Goal: Transaction & Acquisition: Obtain resource

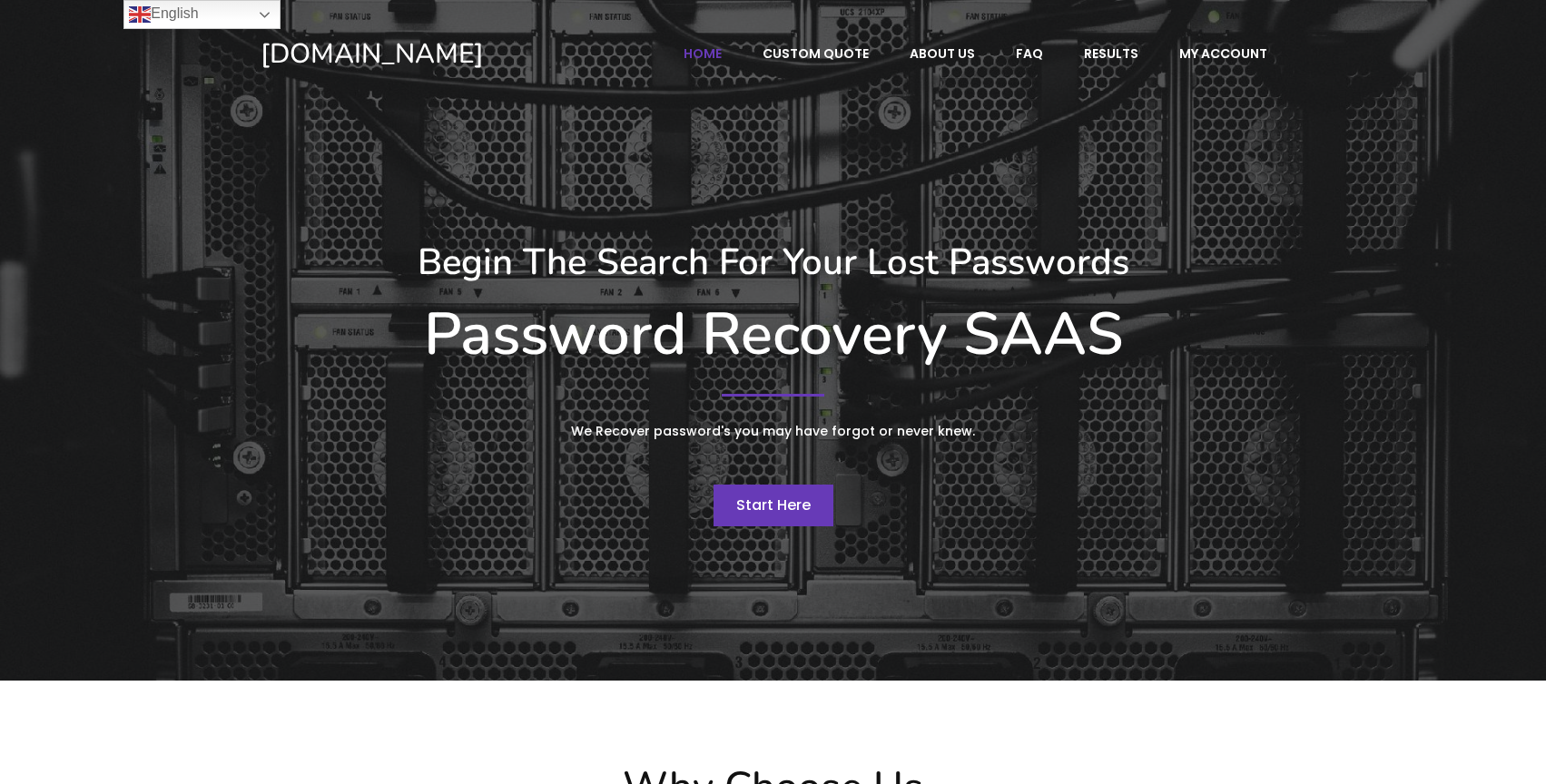
click at [751, 499] on span "Start Here" at bounding box center [773, 504] width 74 height 21
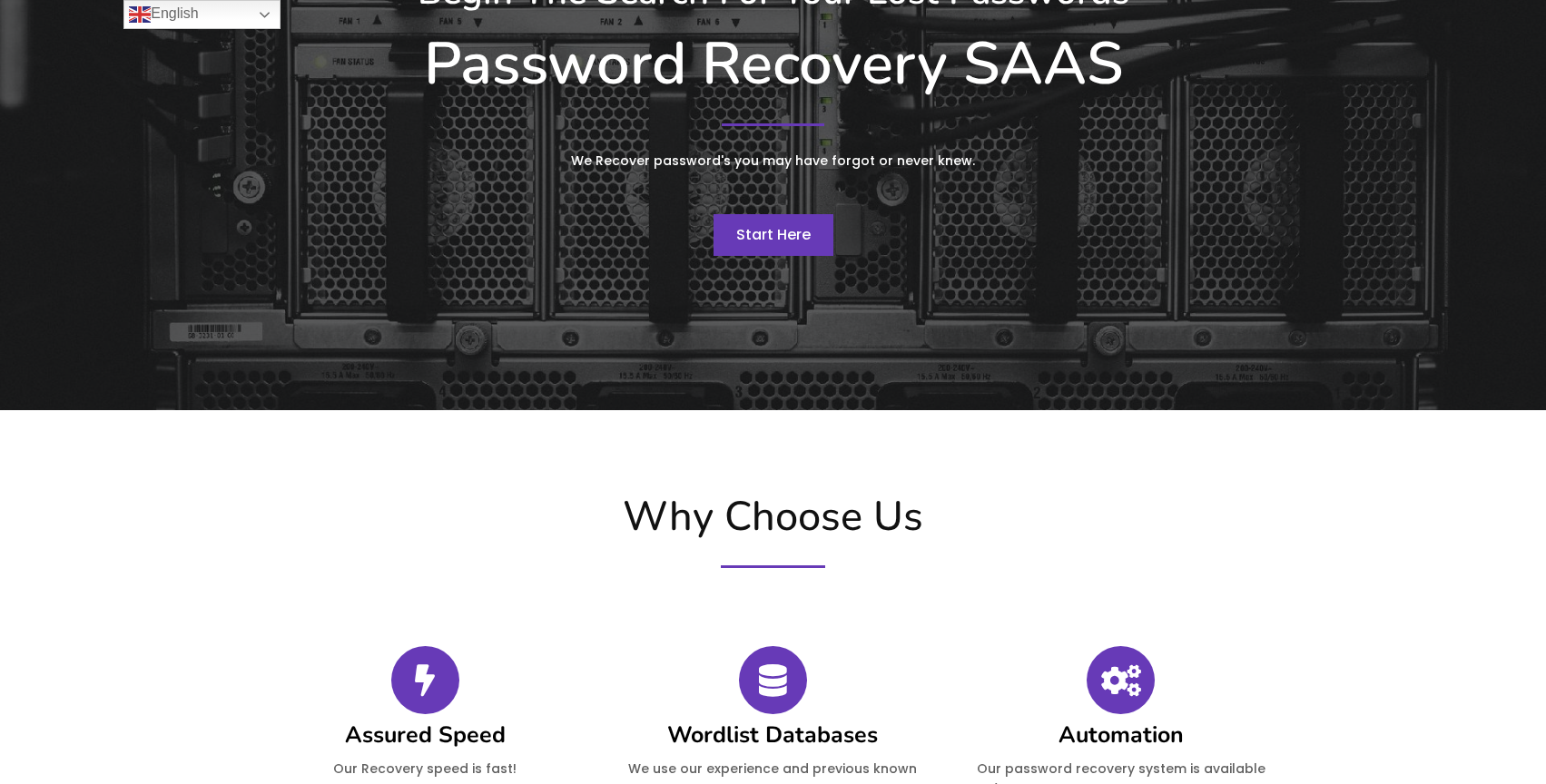
scroll to position [181, 0]
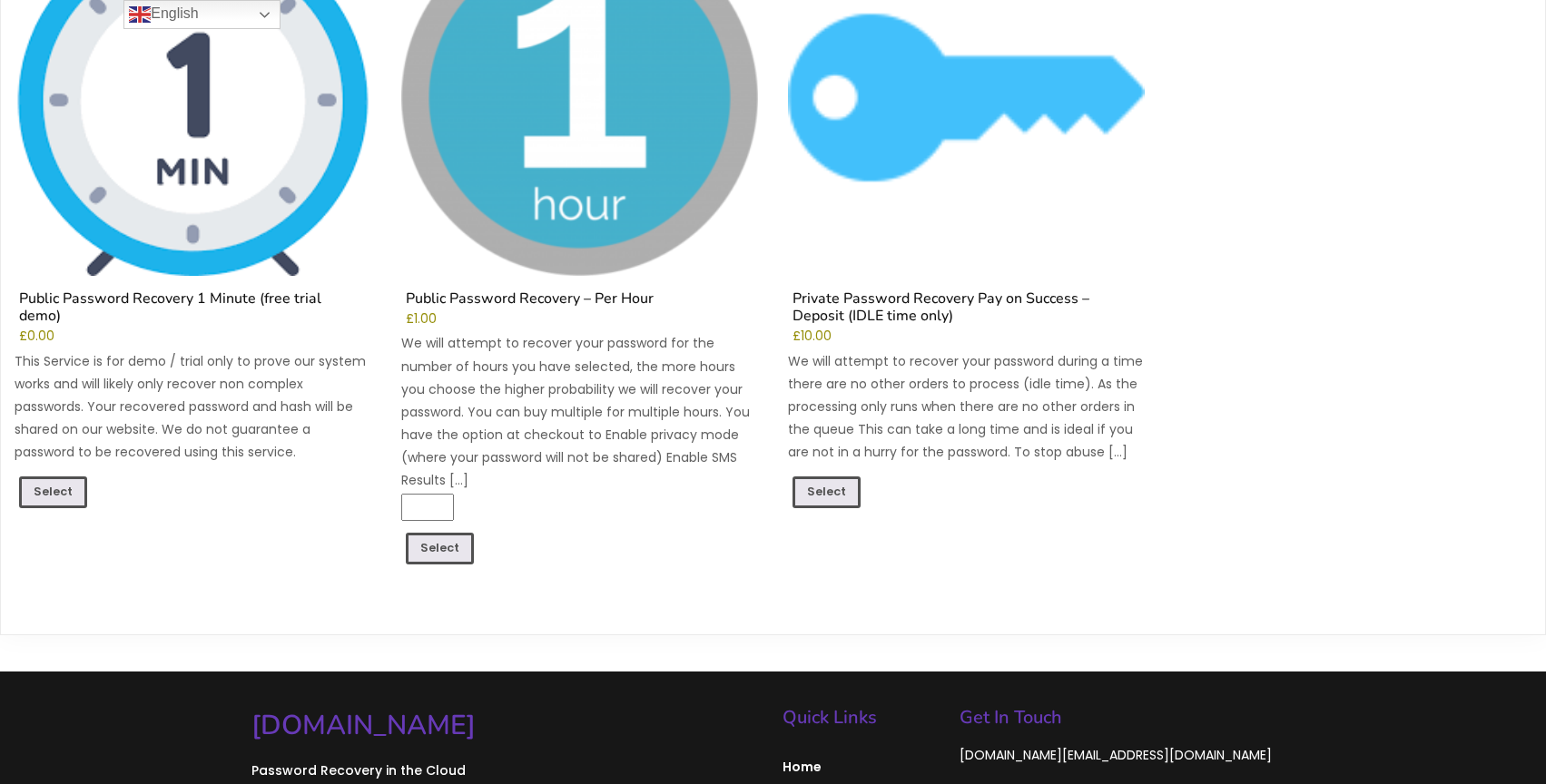
scroll to position [363, 0]
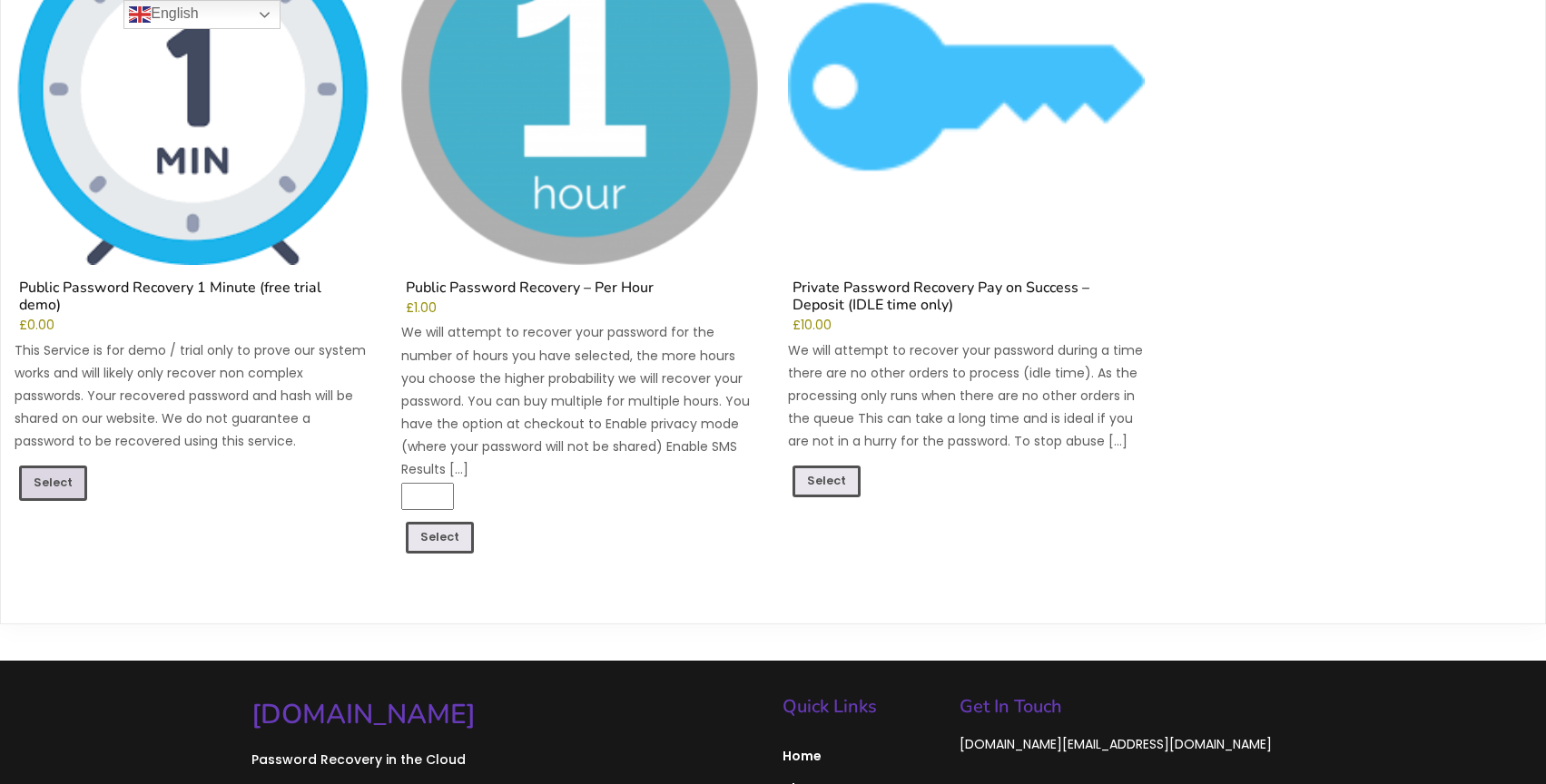
click at [57, 466] on link "Select" at bounding box center [53, 483] width 68 height 35
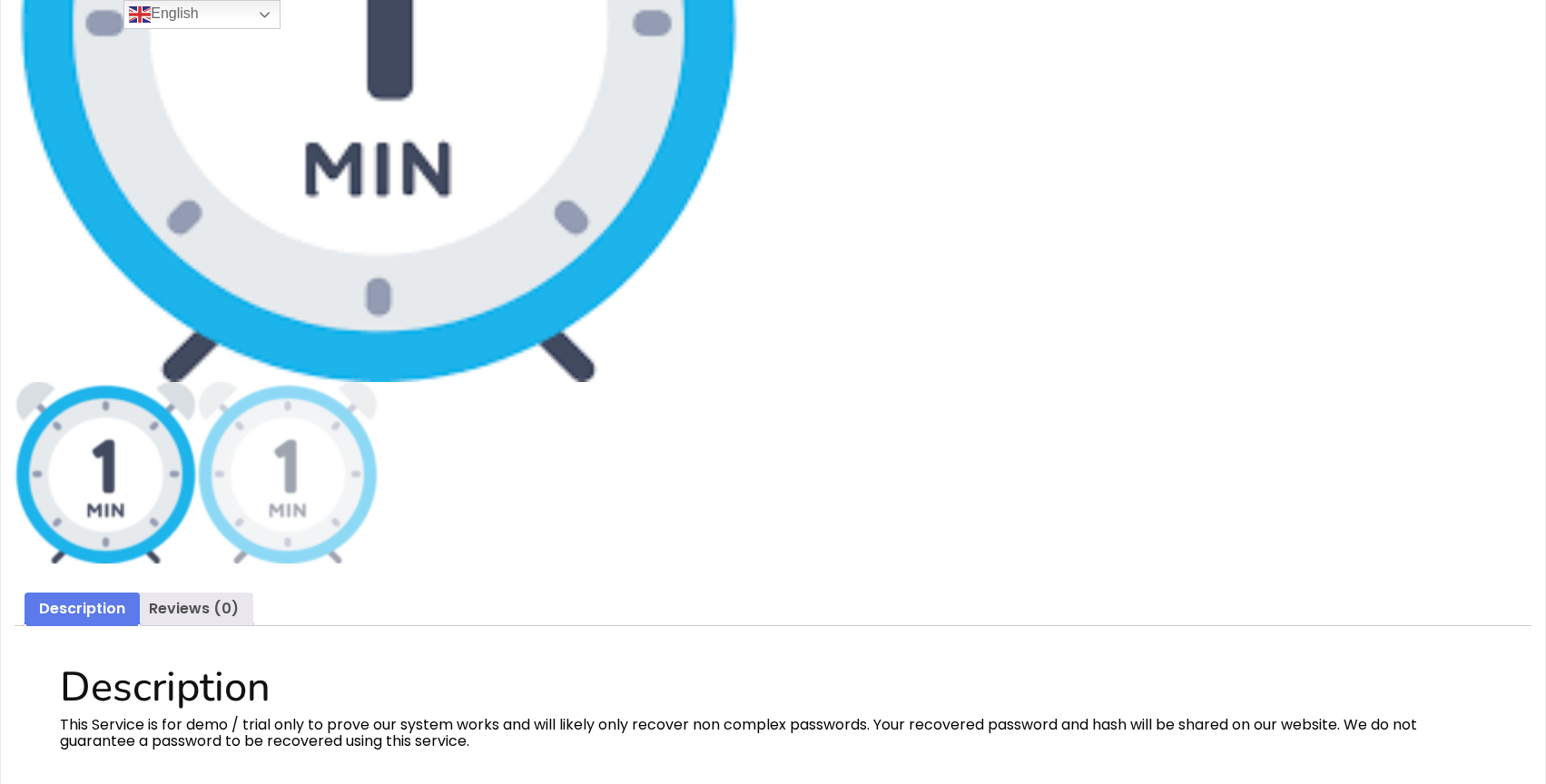
scroll to position [454, 0]
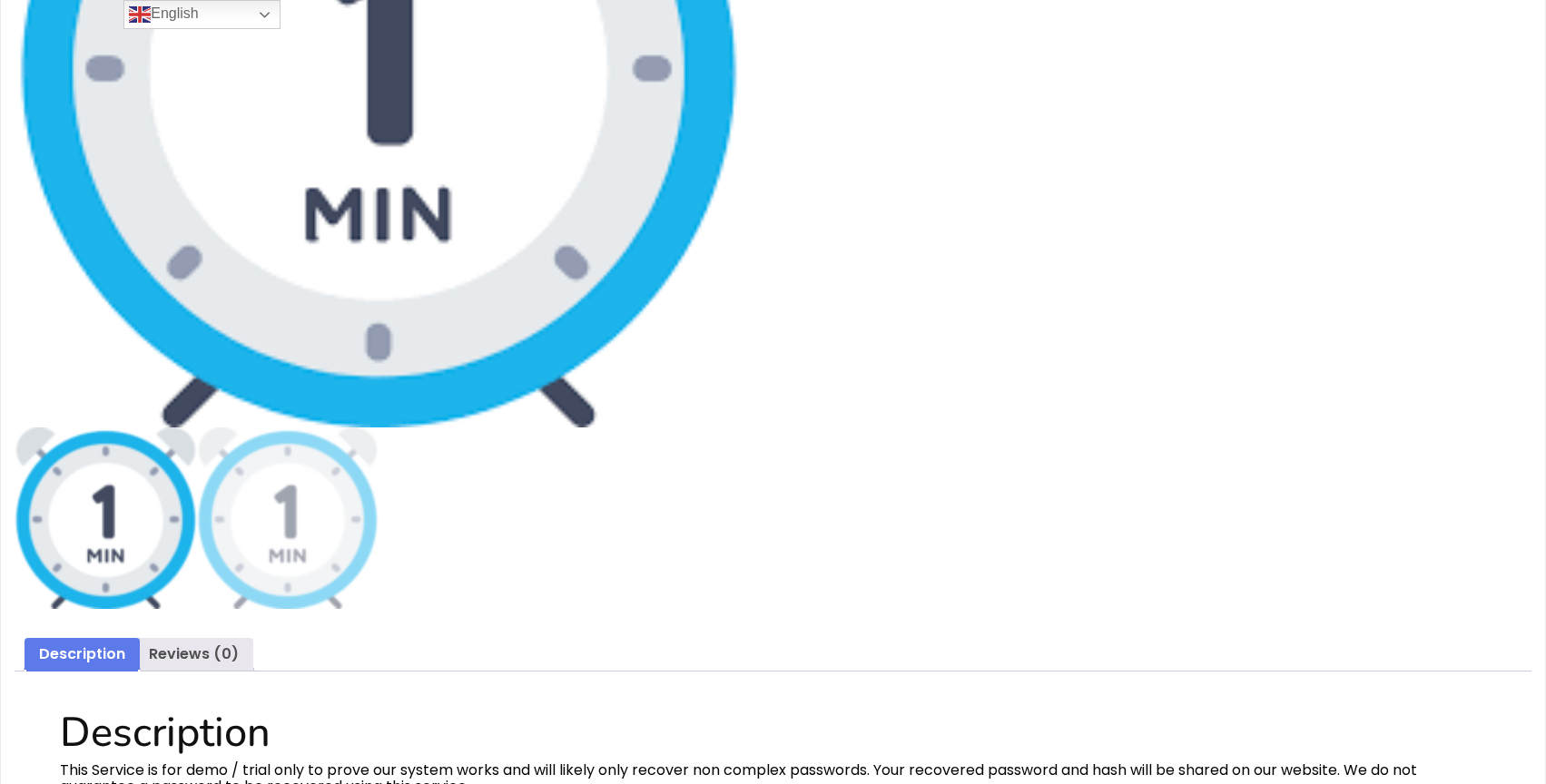
click at [158, 502] on img at bounding box center [105, 518] width 182 height 182
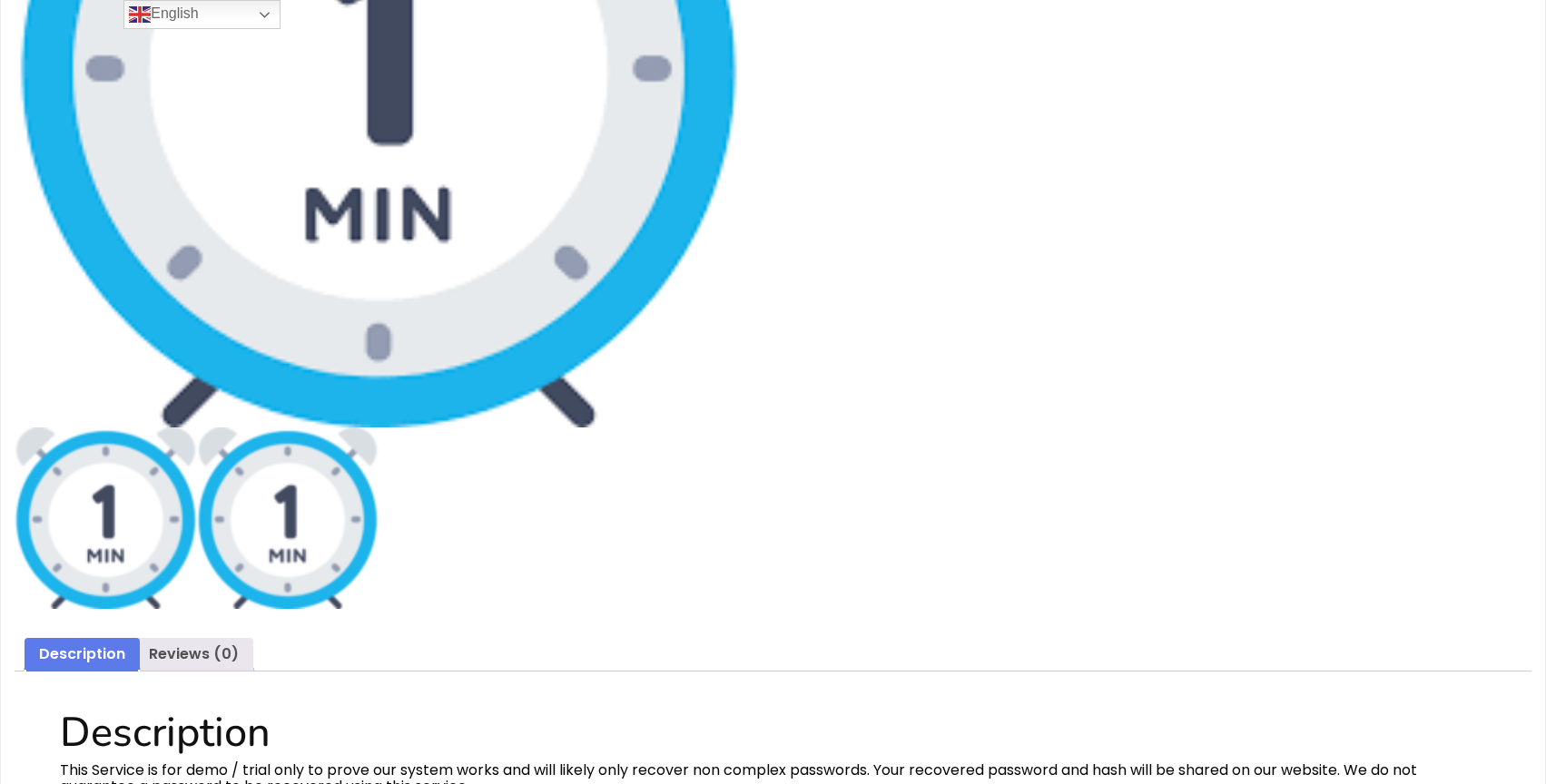
click at [273, 512] on img at bounding box center [287, 518] width 182 height 182
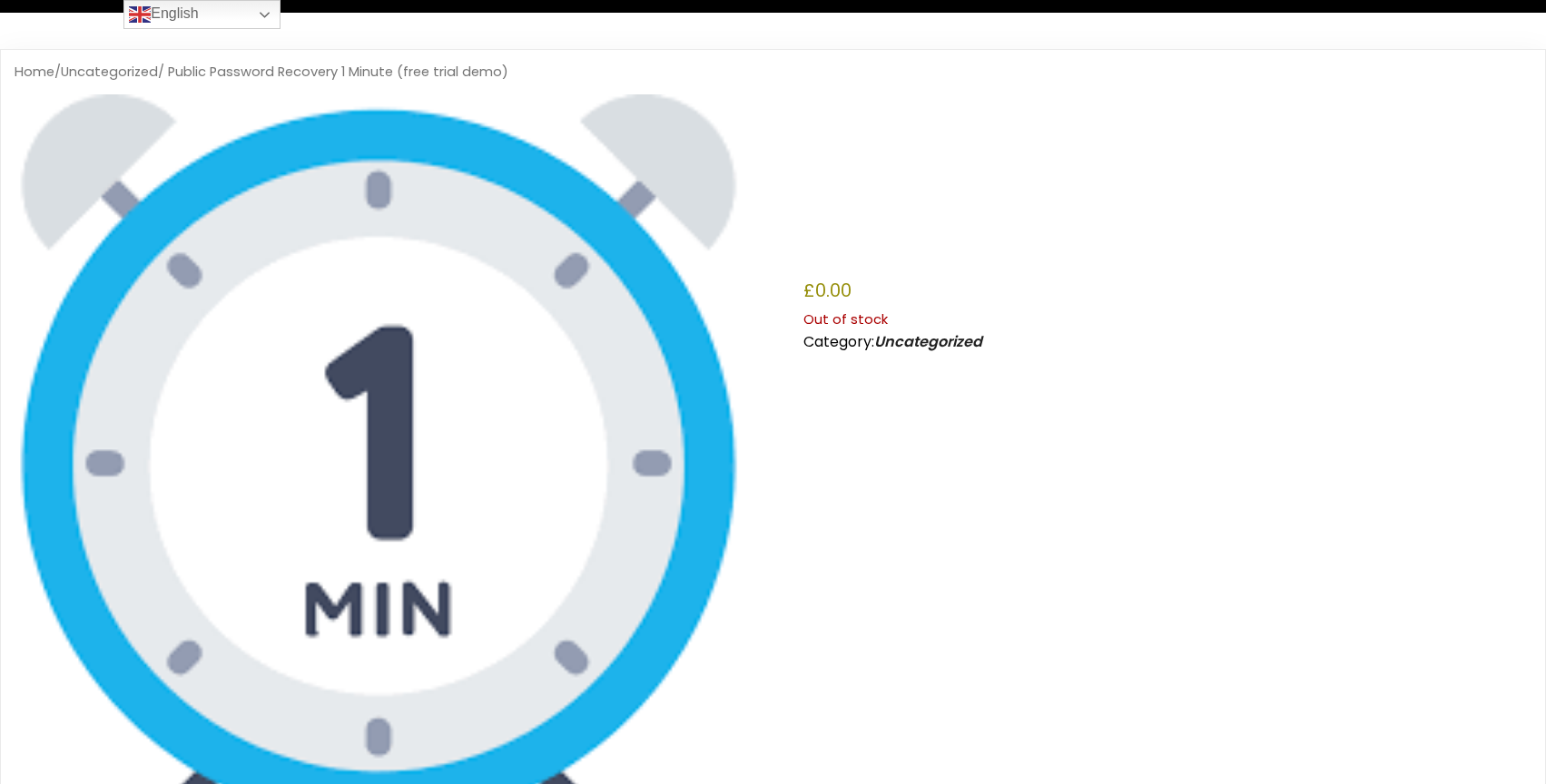
scroll to position [91, 0]
